Goal: Obtain resource: Obtain resource

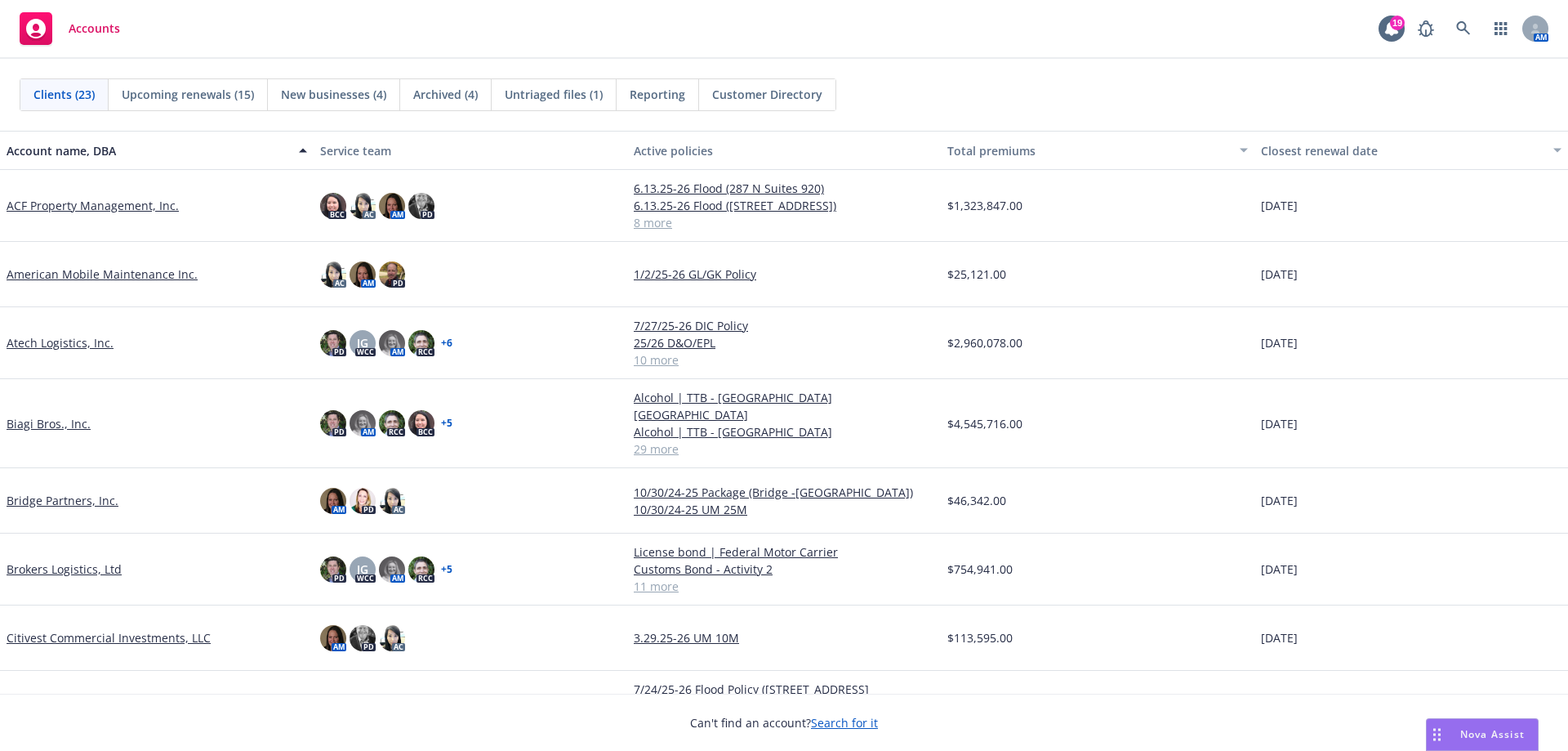
click at [64, 417] on link "Biagi Bros., Inc." at bounding box center [49, 423] width 84 height 17
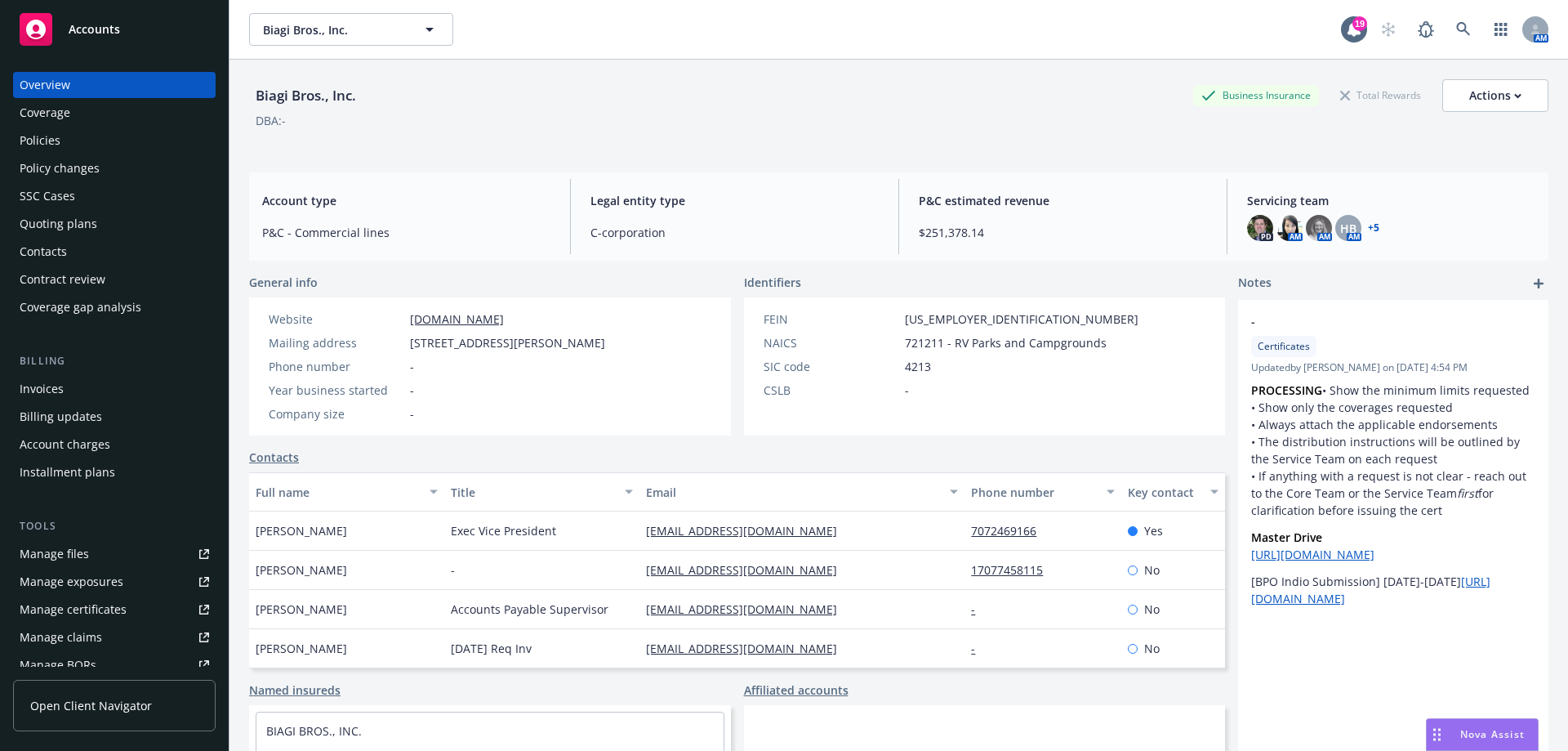
click at [69, 139] on div "Policies" at bounding box center [115, 140] width 190 height 26
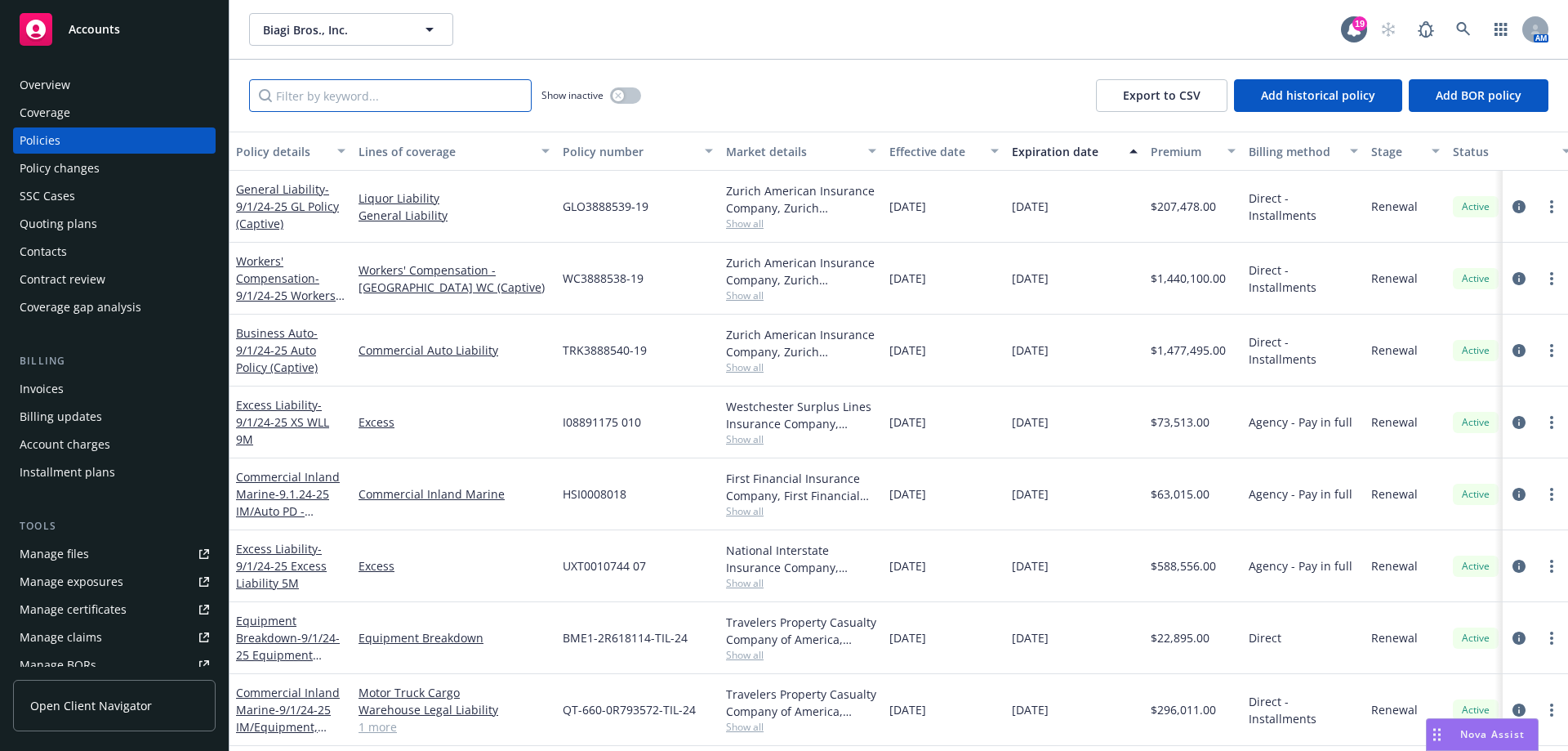
click at [385, 102] on input "Filter by keyword..." at bounding box center [390, 96] width 282 height 33
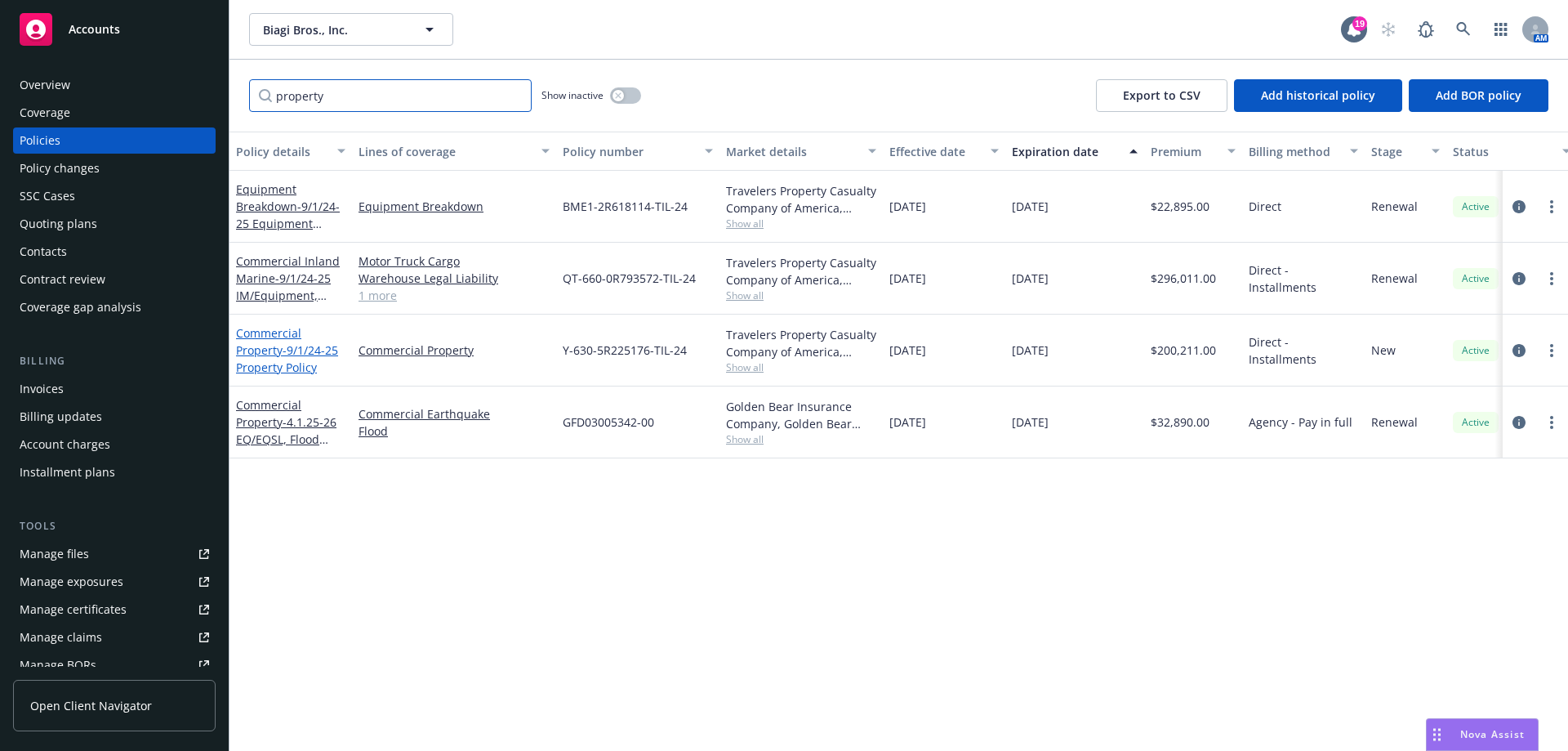
type input "property"
click at [281, 345] on link "Commercial Property - 9/1/24-25 Property Policy" at bounding box center [287, 350] width 102 height 50
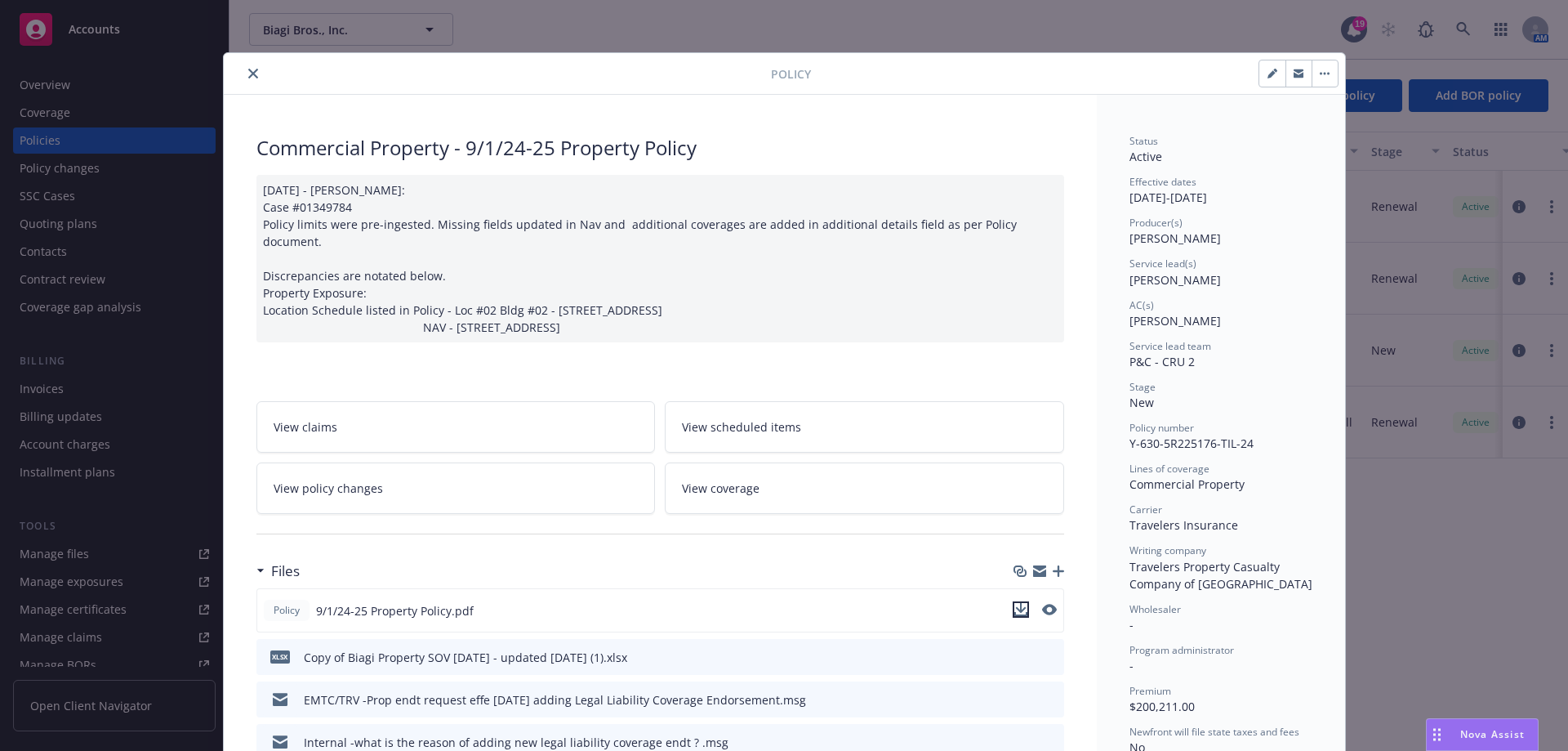
click at [1017, 602] on icon "download file" at bounding box center [1020, 607] width 11 height 10
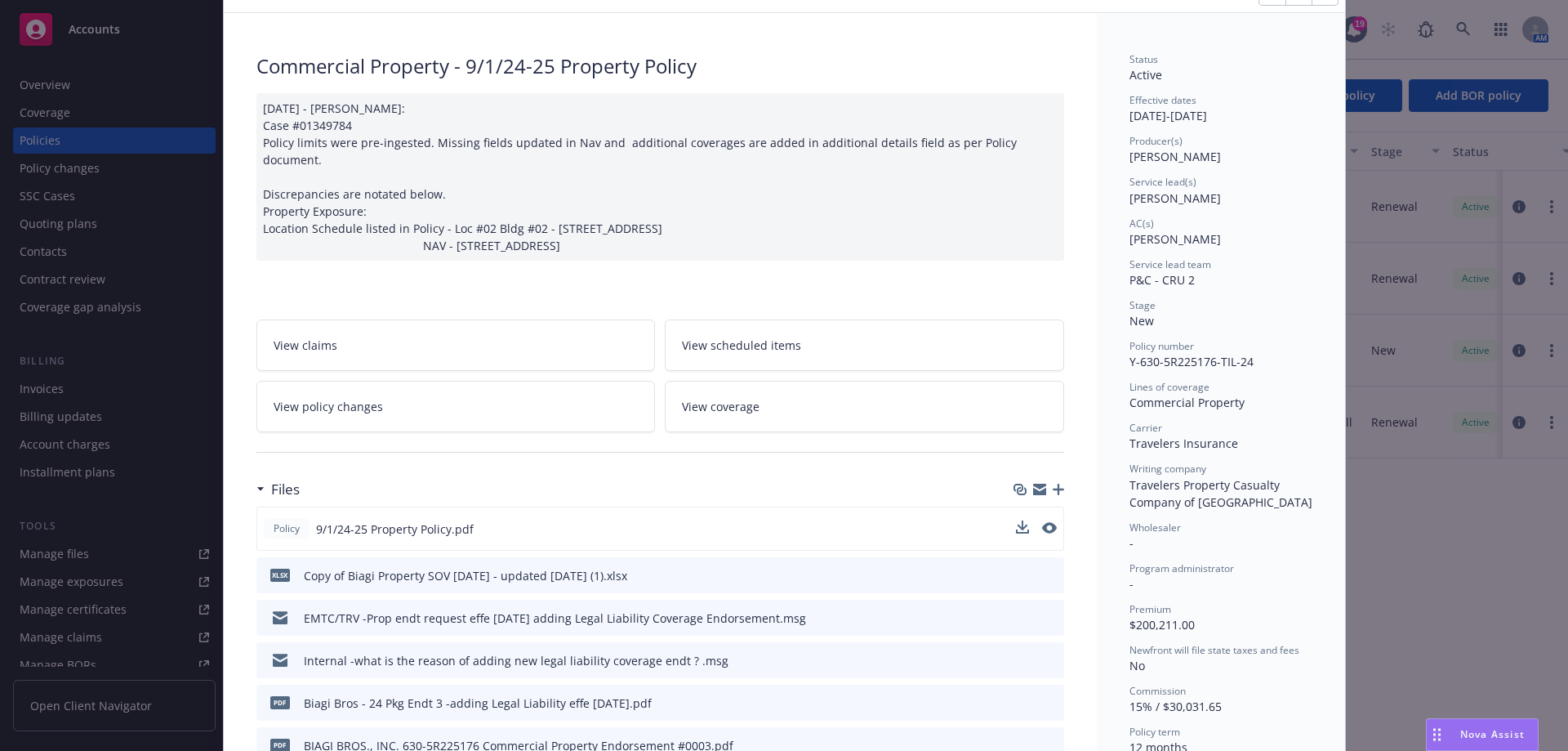
scroll to position [327, 0]
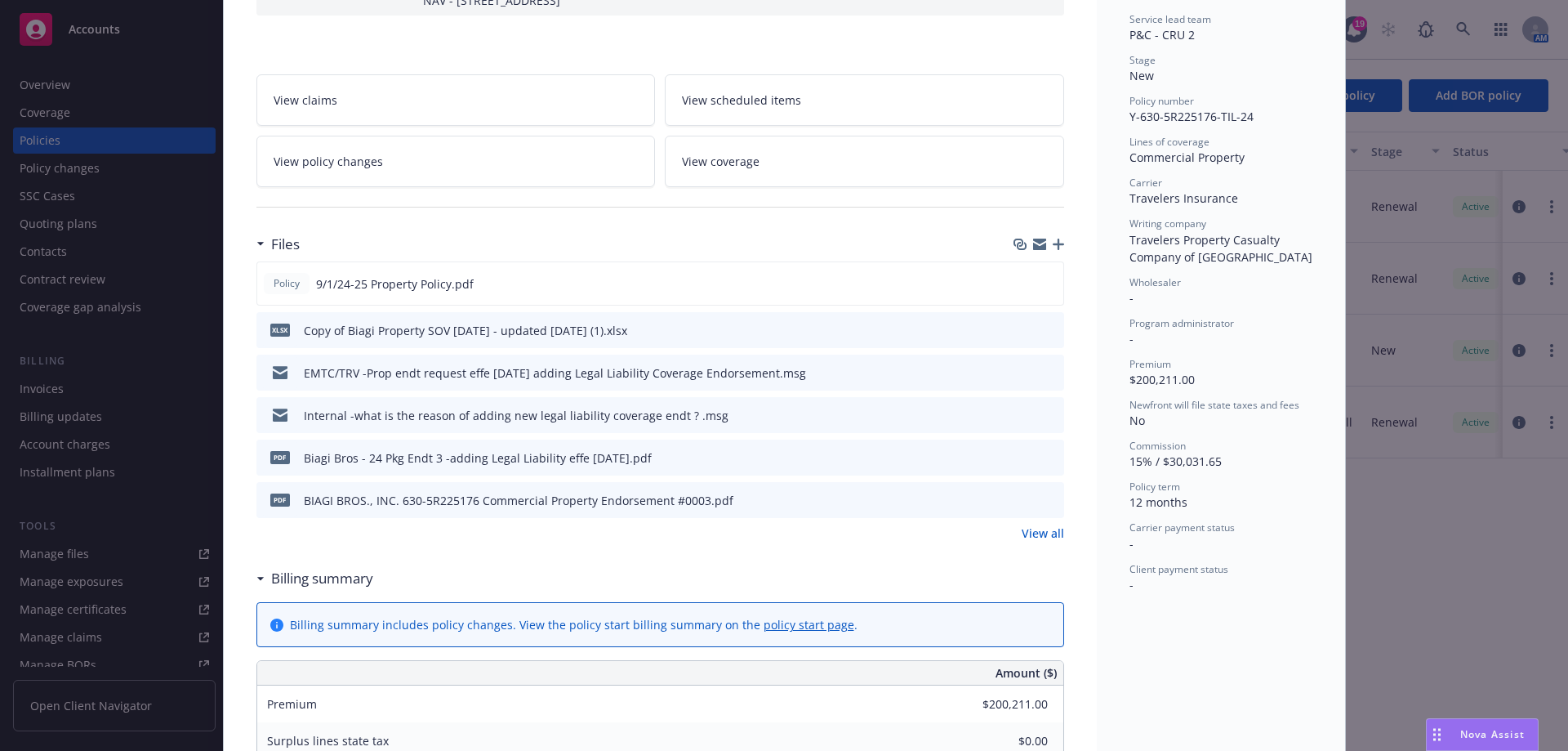
click at [1028, 524] on link "View all" at bounding box center [1042, 532] width 42 height 17
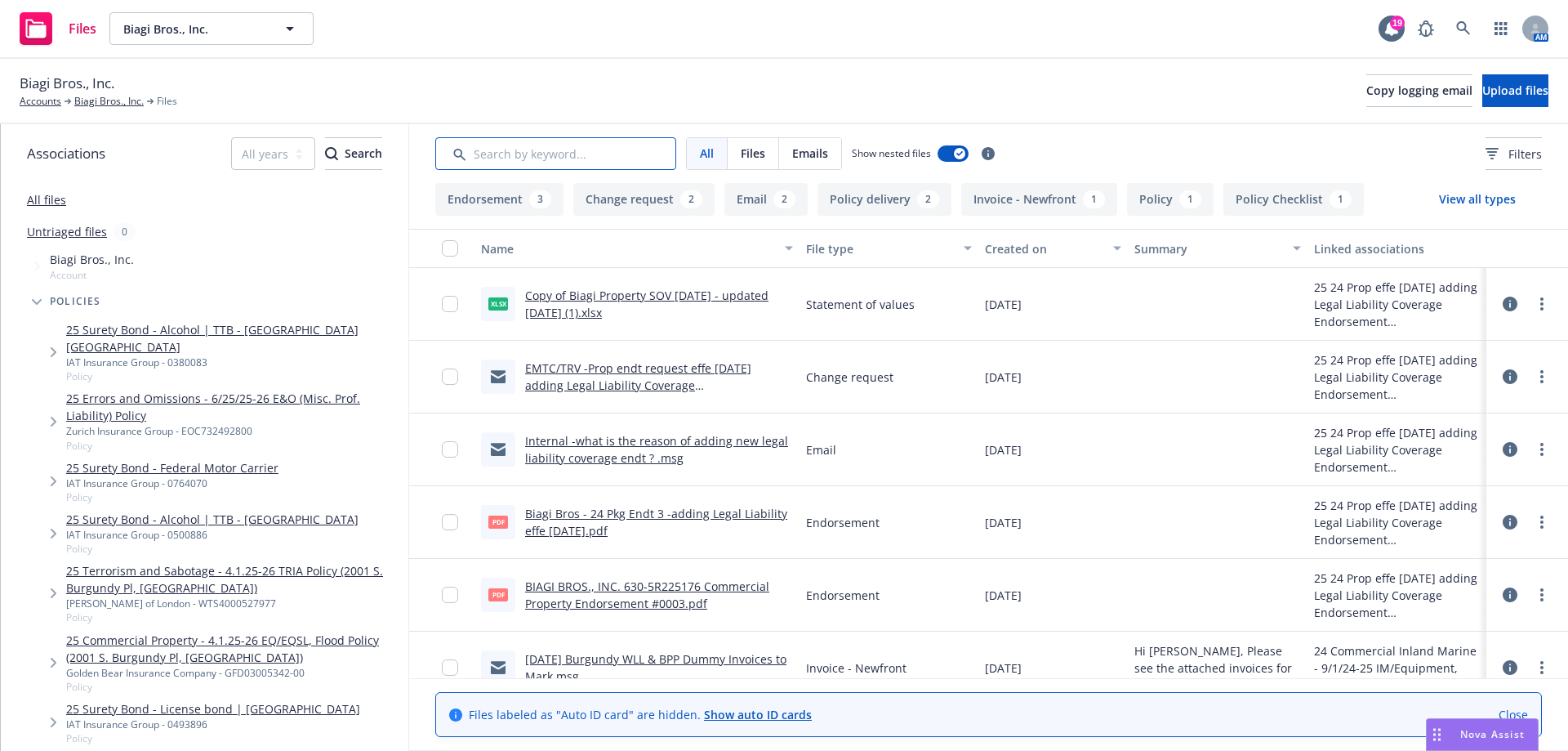
click at [544, 156] on input "Search by keyword..." at bounding box center [556, 154] width 241 height 33
type input "quote"
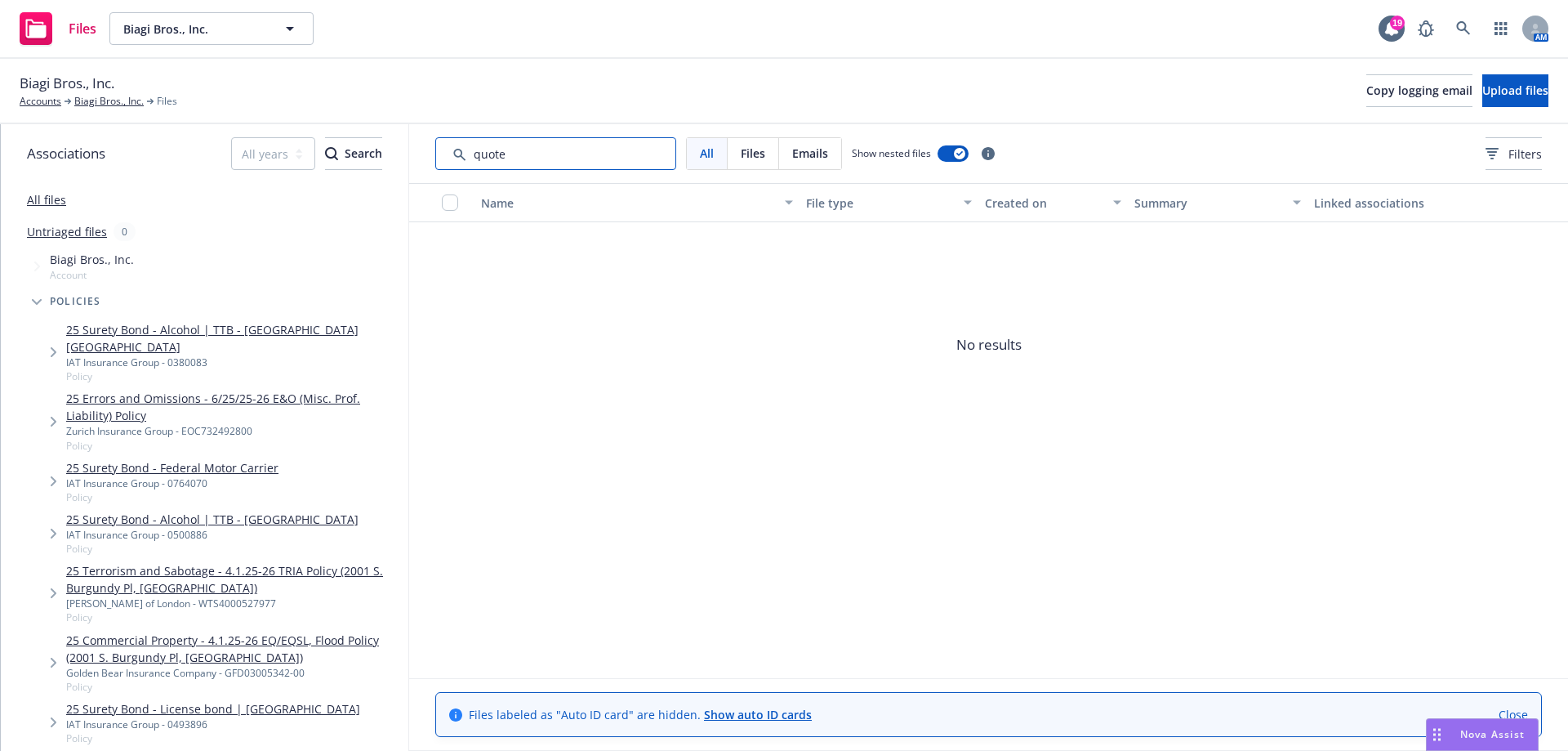
drag, startPoint x: 531, startPoint y: 152, endPoint x: 396, endPoint y: 162, distance: 135.4
click at [396, 162] on div "Associations All years 2027 2026 2025 2024 2023 2022 2021 2020 2019 2018 2017 2…" at bounding box center [784, 437] width 1567 height 626
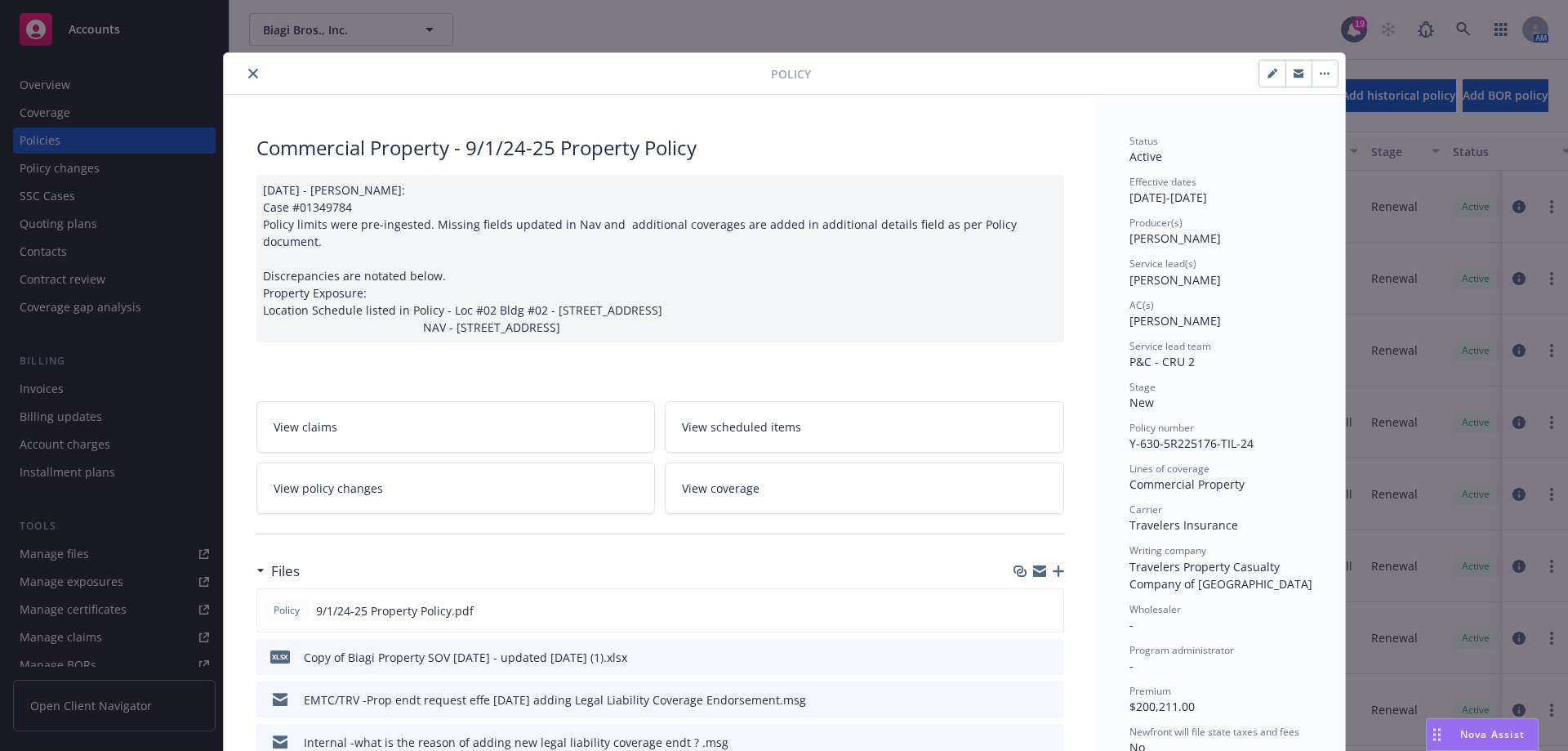
click at [247, 67] on button "close" at bounding box center [253, 73] width 20 height 20
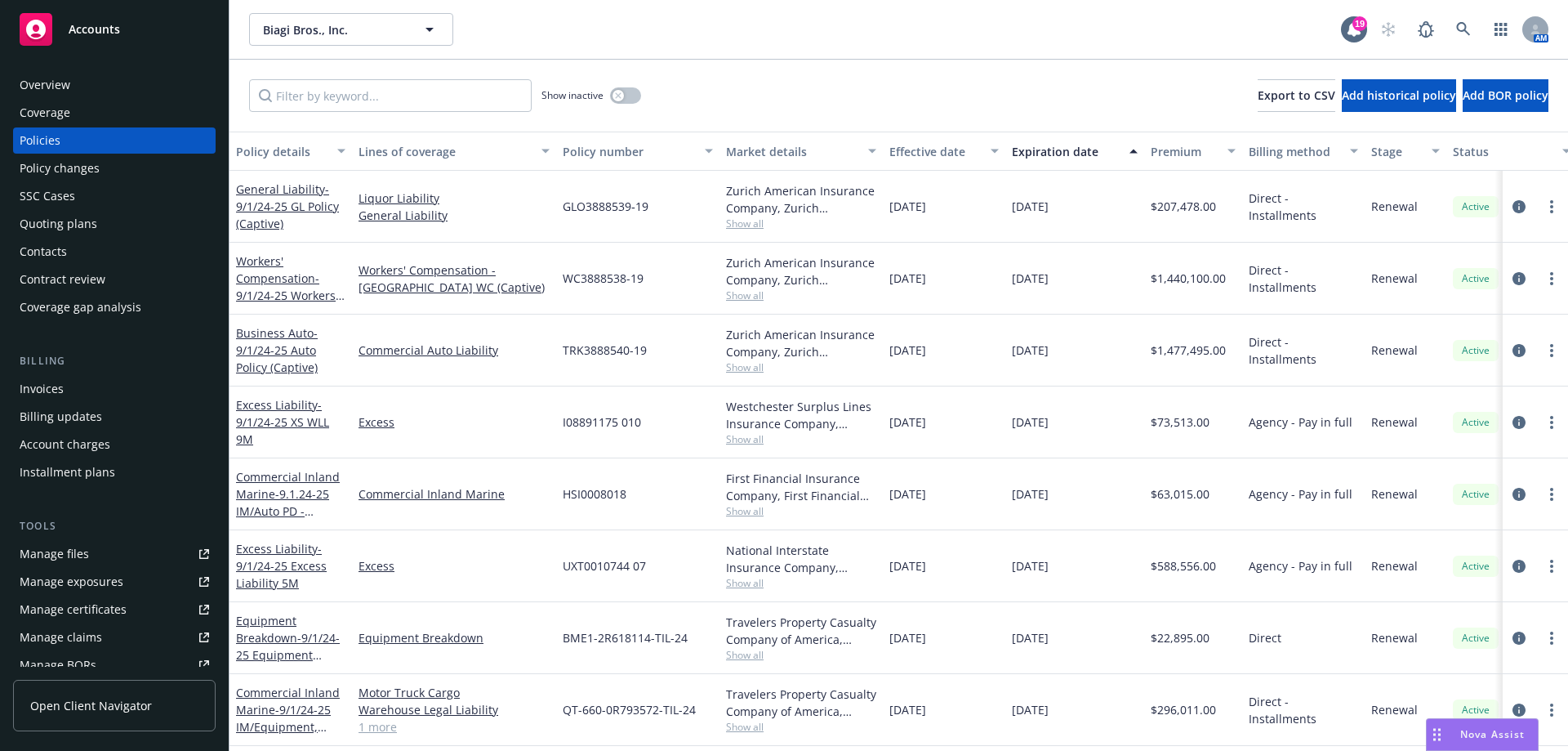
click at [116, 555] on link "Manage files" at bounding box center [114, 554] width 202 height 26
click at [355, 92] on input "Filter by keyword..." at bounding box center [390, 96] width 282 height 33
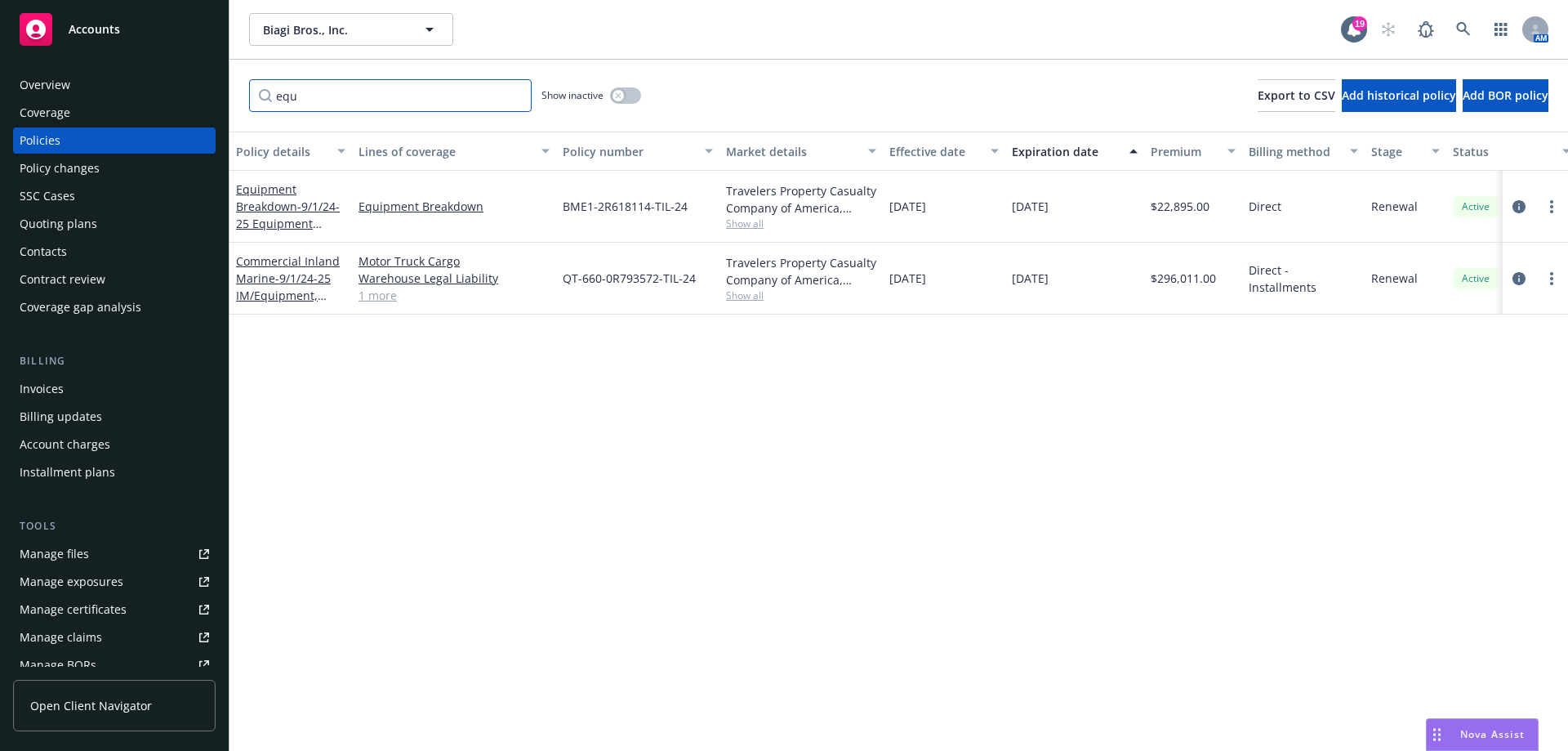
type input "equ"
click at [297, 198] on div "Equipment Breakdown - 9/1/24-25 Equipment Breakdown" at bounding box center [290, 206] width 110 height 51
click at [295, 201] on link "Equipment Breakdown - 9/1/24-25 Equipment Breakdown" at bounding box center [288, 215] width 104 height 67
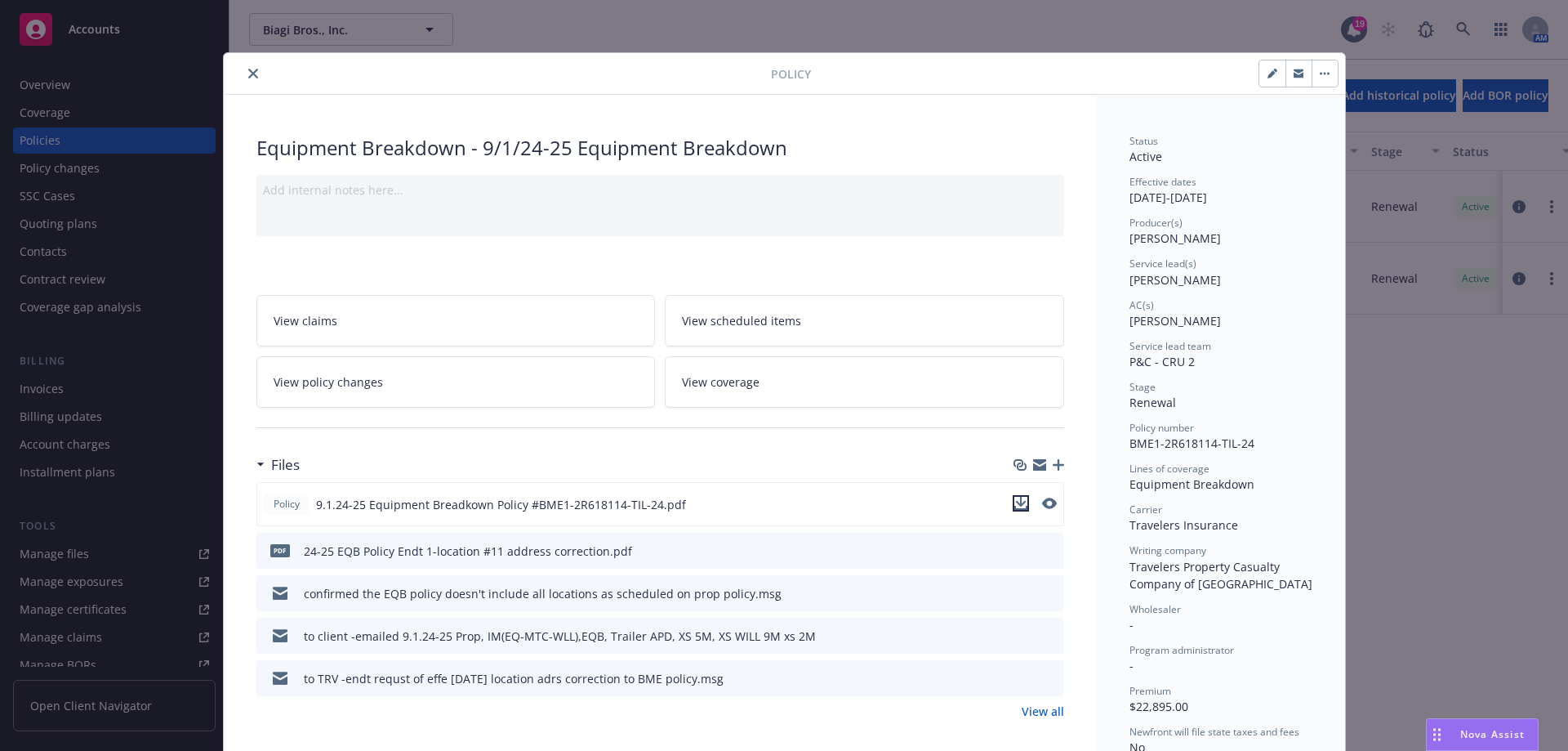
click at [1014, 503] on icon "download file" at bounding box center [1021, 503] width 13 height 13
click at [250, 75] on icon "close" at bounding box center [253, 73] width 10 height 10
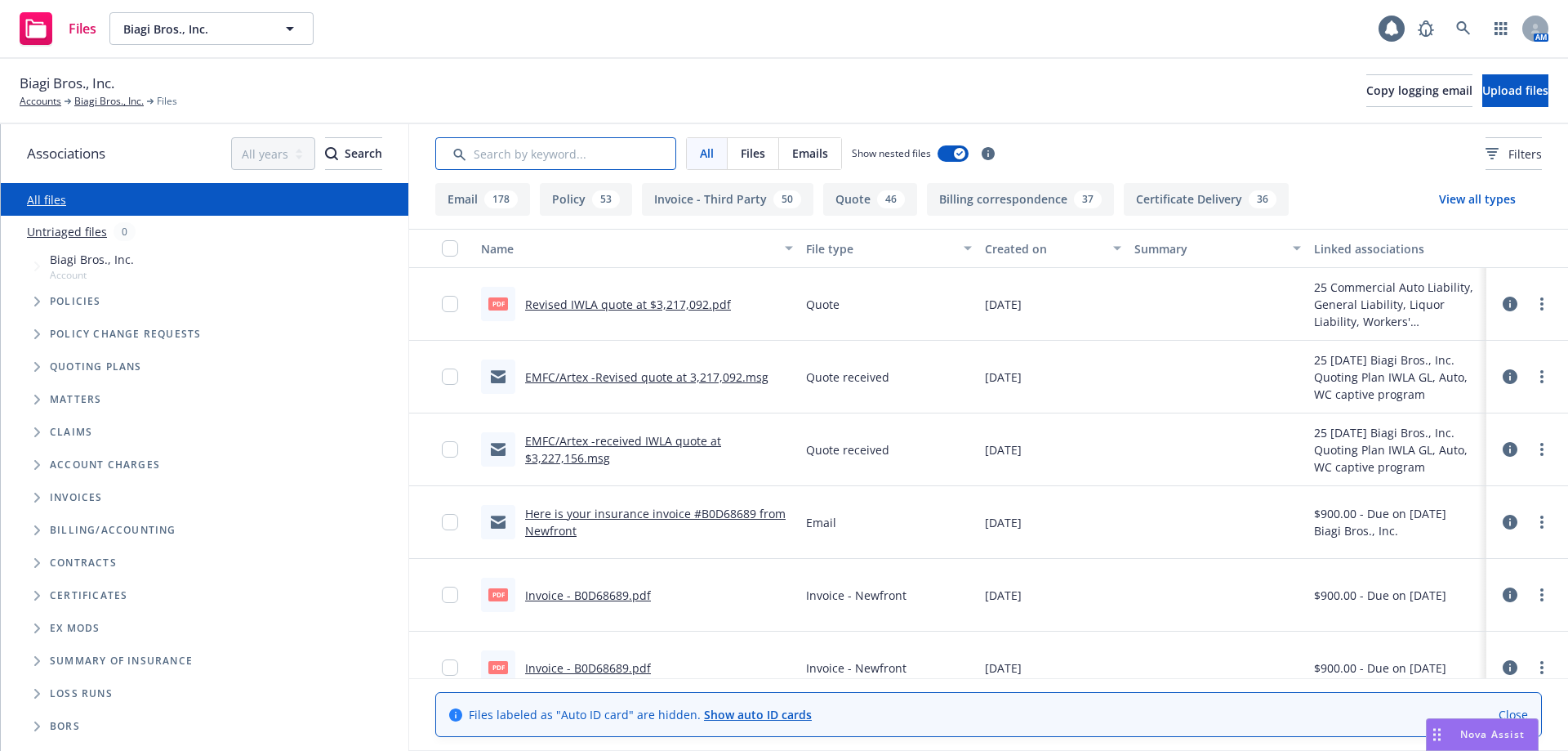
click at [526, 151] on input "Search by keyword..." at bounding box center [556, 154] width 241 height 33
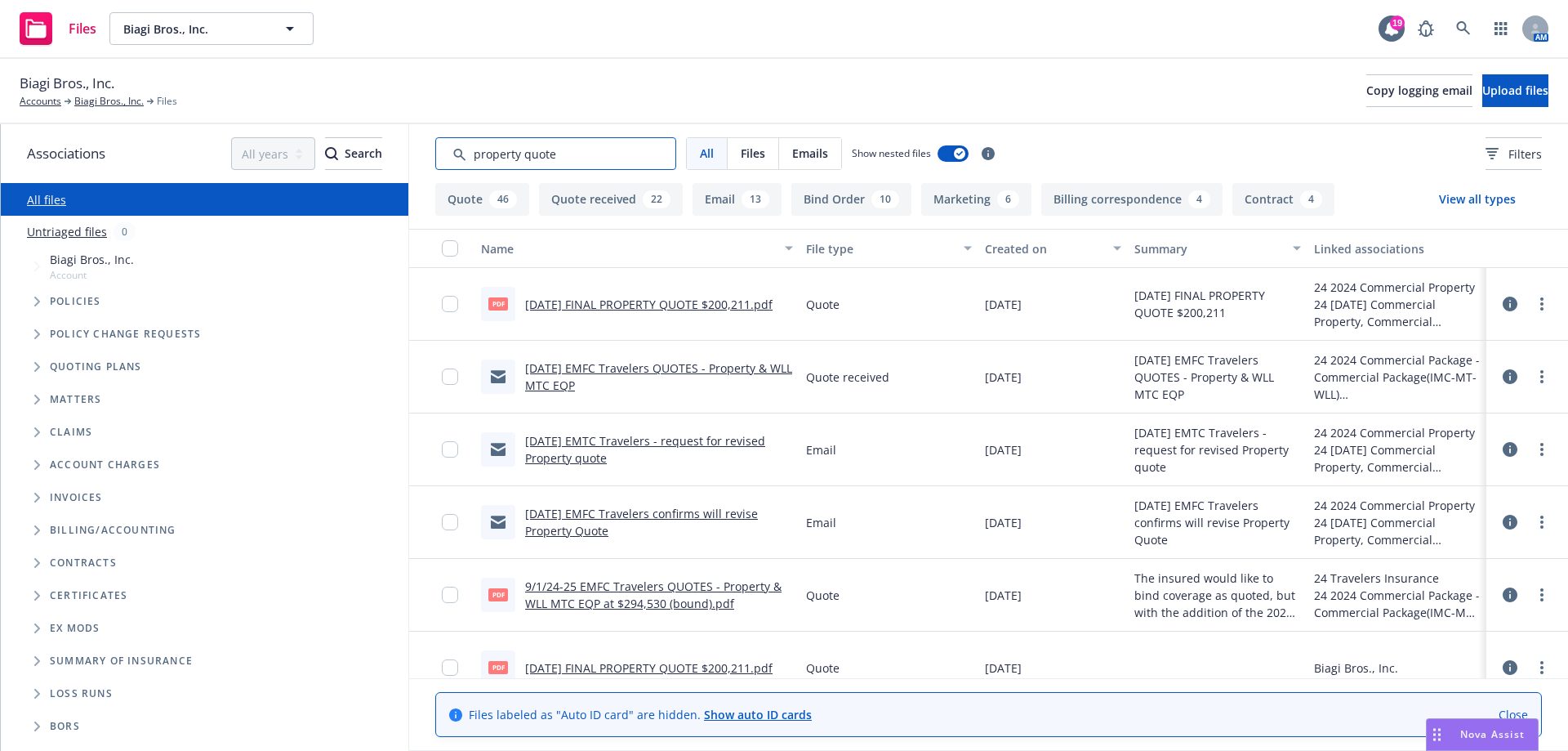
type input "property quote"
click at [664, 305] on link "9/1/24 FINAL PROPERTY QUOTE $200,211.pdf" at bounding box center [649, 304] width 248 height 16
